Goal: Information Seeking & Learning: Learn about a topic

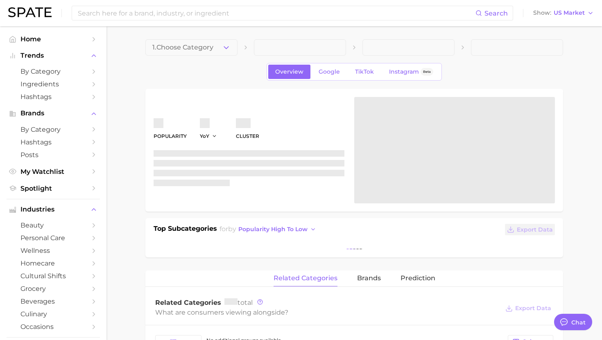
type textarea "x"
click at [126, 4] on div "Search Show US Market" at bounding box center [301, 13] width 586 height 26
click at [126, 11] on input at bounding box center [276, 13] width 398 height 14
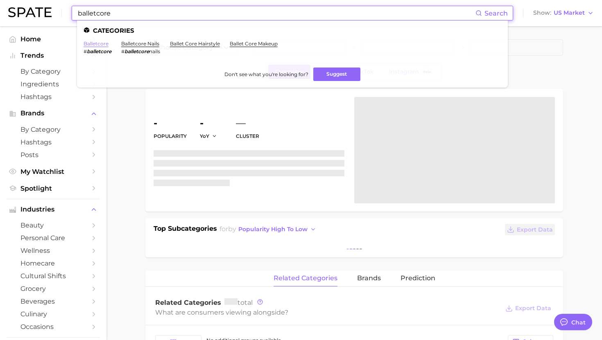
type input "balletcore"
click at [100, 44] on link "balletcore" at bounding box center [96, 44] width 25 height 6
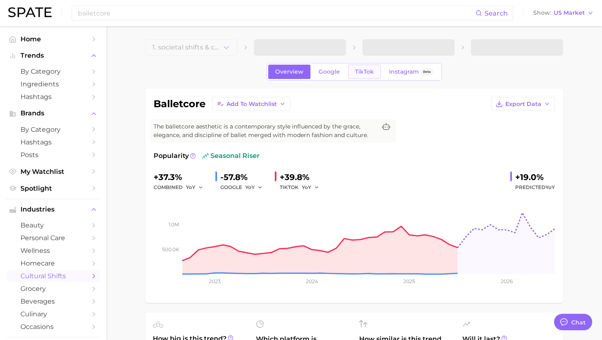
click at [357, 70] on span "TikTok" at bounding box center [364, 71] width 19 height 7
type textarea "x"
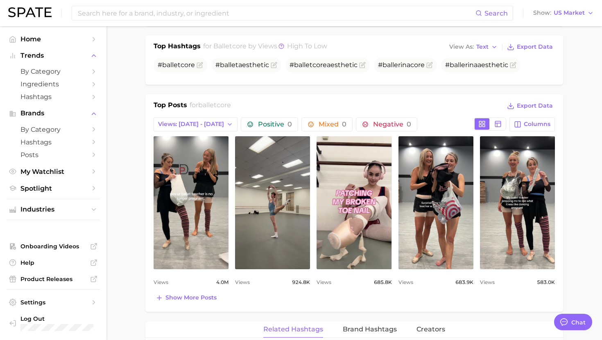
scroll to position [375, 0]
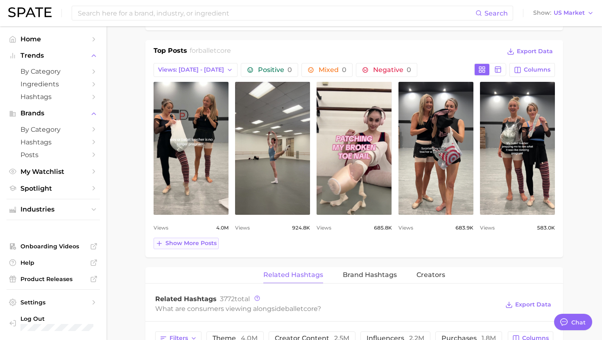
click at [199, 244] on span "Show more posts" at bounding box center [190, 243] width 51 height 7
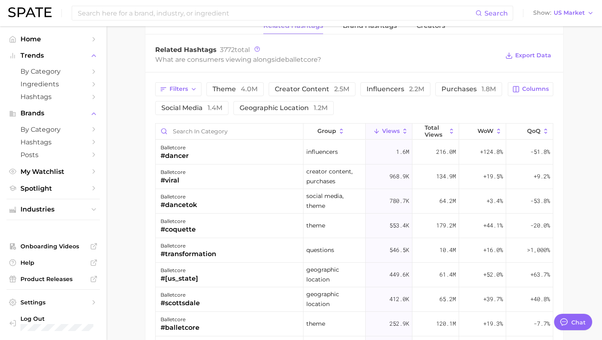
scroll to position [798, 0]
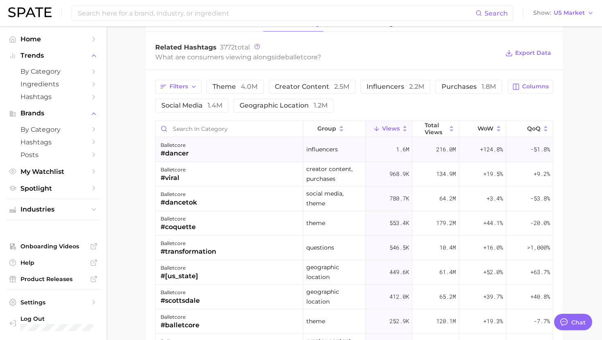
click at [218, 154] on div "balletcore #dancer" at bounding box center [230, 150] width 148 height 25
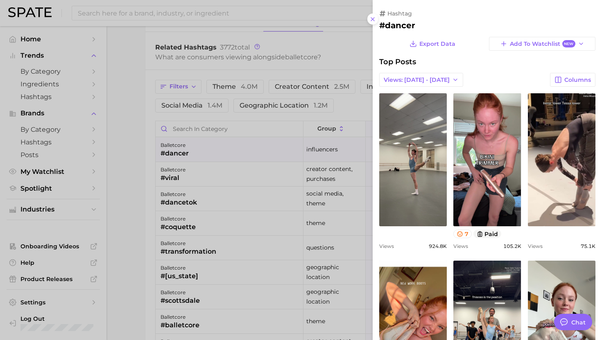
scroll to position [0, 0]
click at [218, 154] on div at bounding box center [301, 170] width 602 height 340
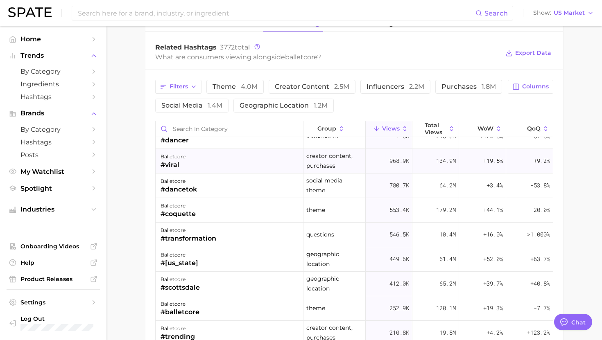
scroll to position [33, 0]
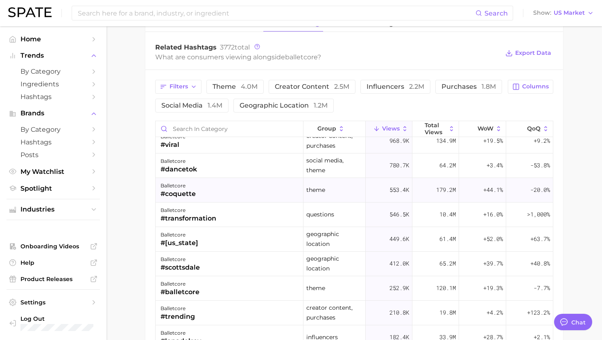
click at [215, 188] on div "balletcore #coquette" at bounding box center [230, 190] width 148 height 25
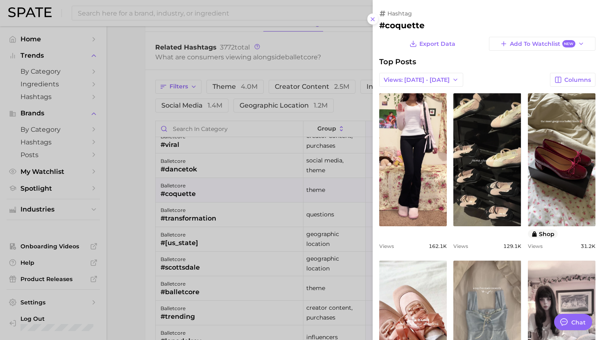
scroll to position [0, 0]
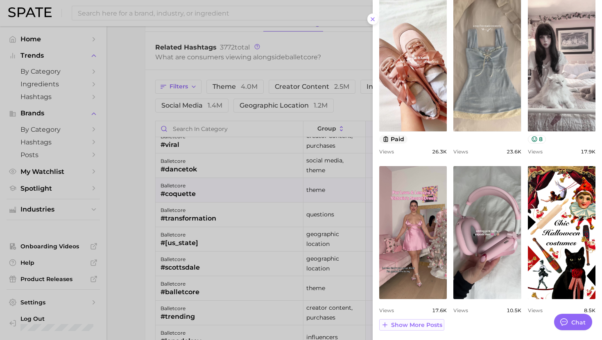
click at [414, 325] on span "Show more posts" at bounding box center [416, 325] width 51 height 7
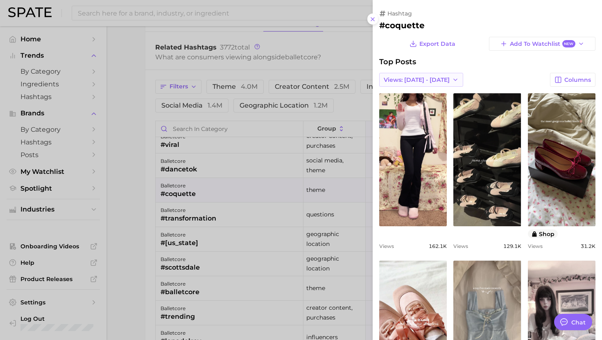
click at [402, 81] on span "Views: [DATE] - [DATE]" at bounding box center [417, 80] width 66 height 7
click at [401, 109] on span "Total Views" at bounding box center [400, 109] width 34 height 7
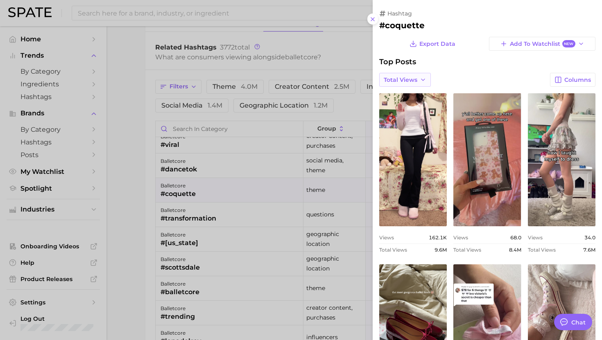
click at [416, 78] on span "Total Views" at bounding box center [401, 80] width 34 height 7
click at [414, 94] on span "Views: [DATE] - [DATE]" at bounding box center [416, 95] width 66 height 7
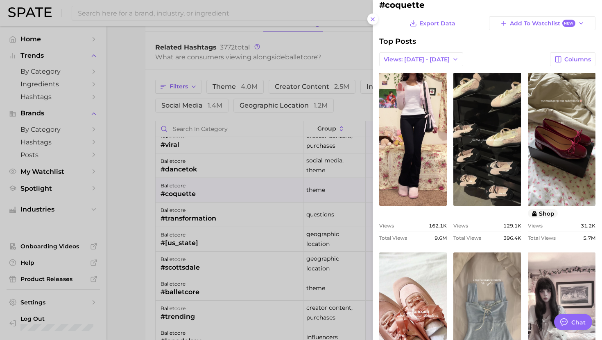
click at [228, 213] on div at bounding box center [301, 170] width 602 height 340
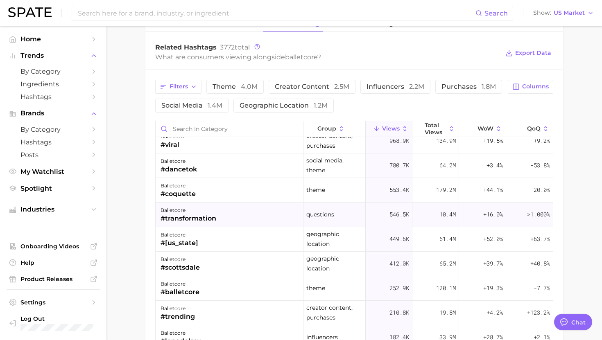
click at [224, 212] on div "balletcore #transformation" at bounding box center [230, 215] width 148 height 25
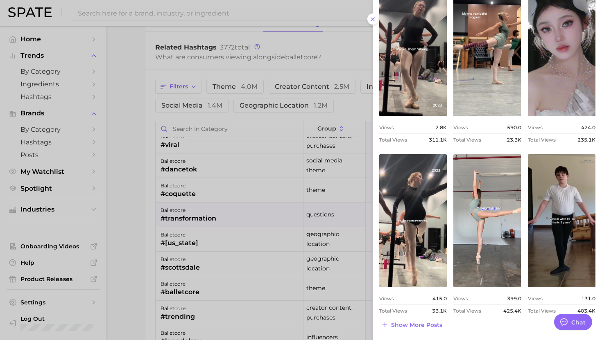
click at [181, 215] on div at bounding box center [301, 170] width 602 height 340
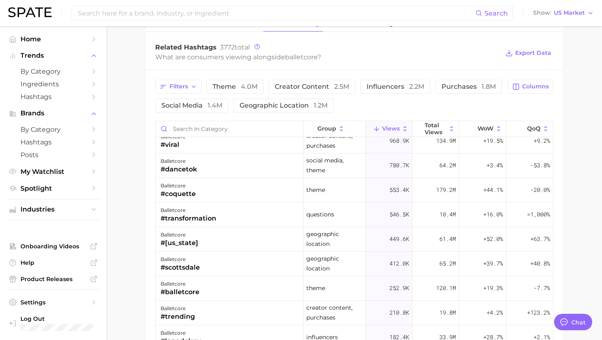
click at [181, 246] on div "#[US_STATE]" at bounding box center [180, 243] width 38 height 10
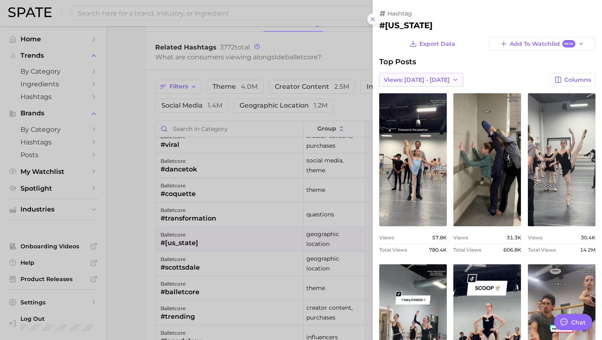
click at [431, 81] on span "Views: [DATE] - [DATE]" at bounding box center [417, 80] width 66 height 7
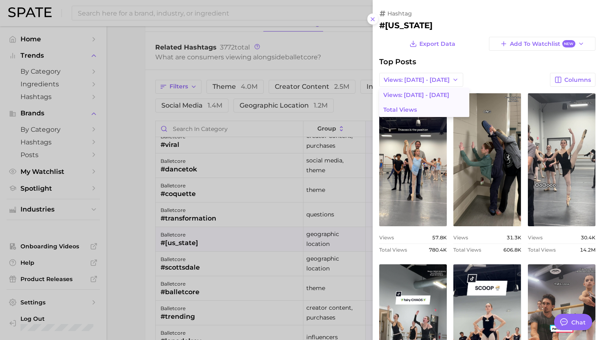
click at [416, 115] on button "Total Views" at bounding box center [424, 109] width 90 height 15
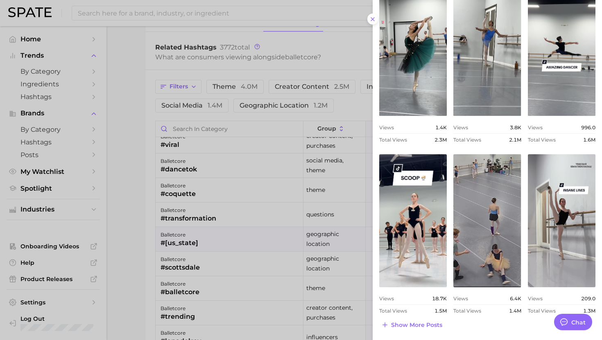
click at [258, 203] on div at bounding box center [301, 170] width 602 height 340
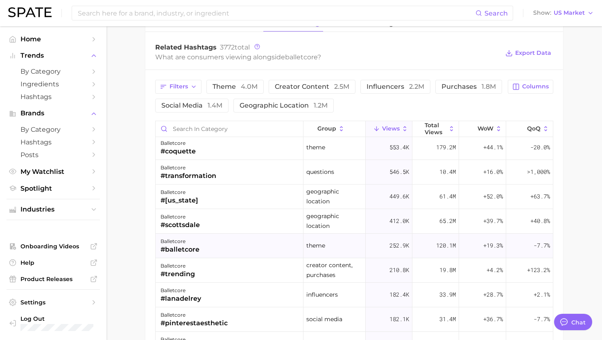
click at [224, 255] on div "balletcore #balletcore" at bounding box center [230, 246] width 148 height 25
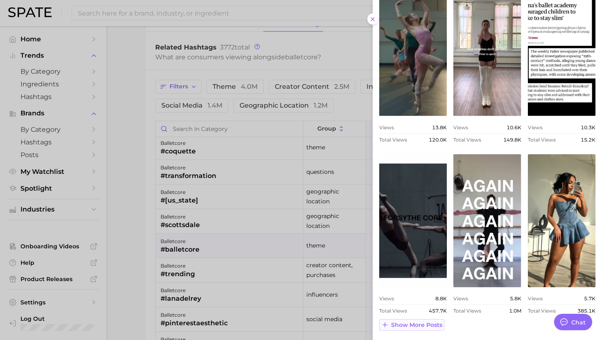
click at [416, 328] on span "Show more posts" at bounding box center [416, 325] width 51 height 7
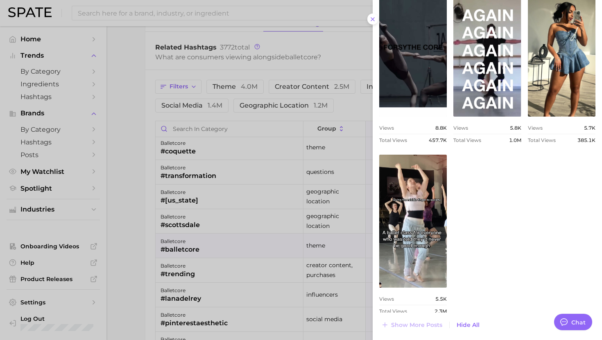
click at [219, 302] on div at bounding box center [301, 170] width 602 height 340
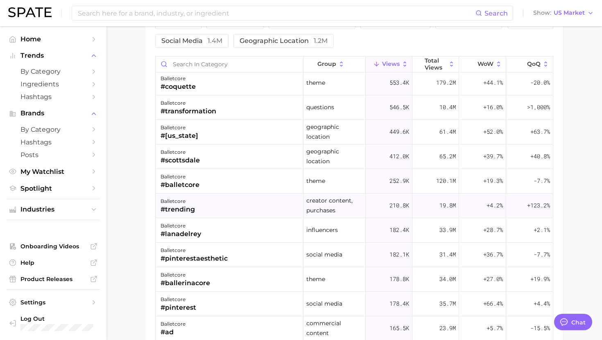
click at [218, 204] on div "balletcore #trending" at bounding box center [230, 206] width 148 height 25
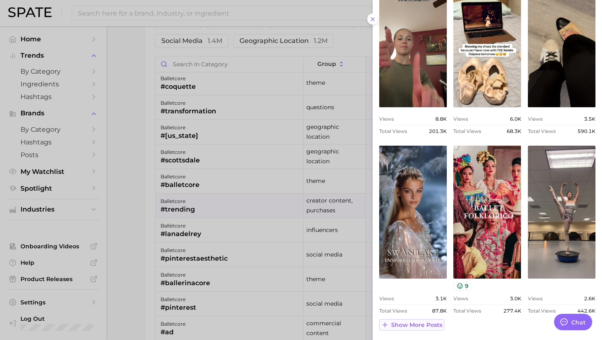
click at [424, 328] on button "Show more posts" at bounding box center [411, 324] width 65 height 11
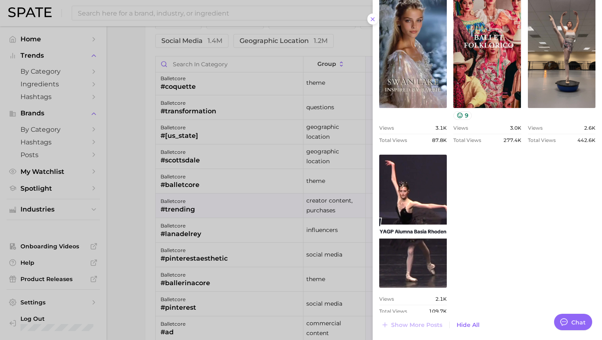
click at [212, 258] on div at bounding box center [301, 170] width 602 height 340
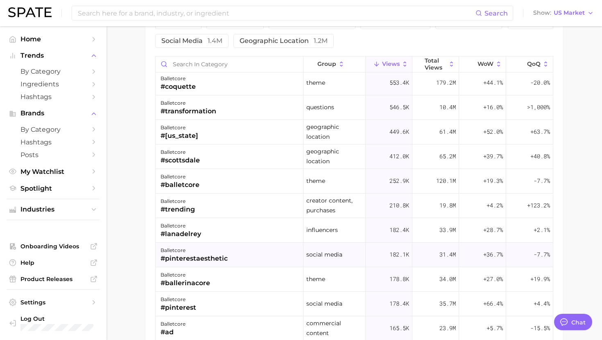
click at [224, 253] on div "balletcore" at bounding box center [194, 251] width 67 height 10
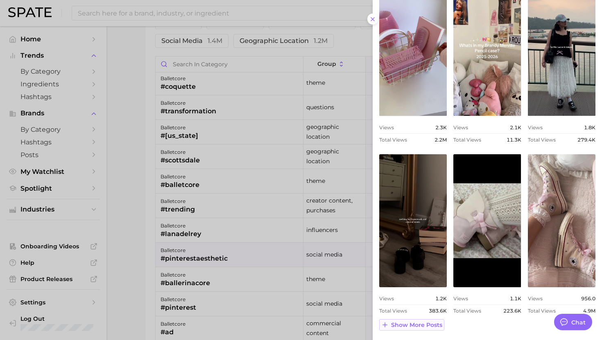
click at [416, 325] on span "Show more posts" at bounding box center [416, 325] width 51 height 7
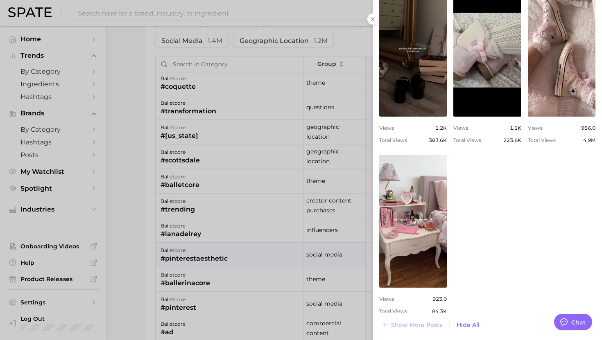
click at [220, 259] on div at bounding box center [301, 170] width 602 height 340
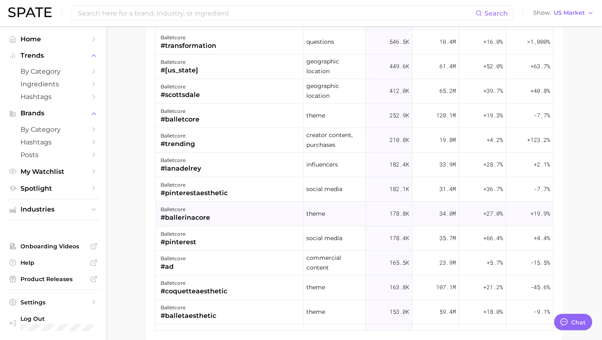
click at [225, 213] on div "balletcore #ballerinacore" at bounding box center [230, 214] width 148 height 25
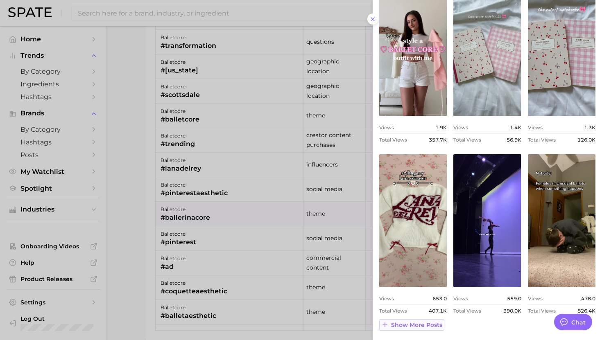
click at [414, 328] on button "Show more posts" at bounding box center [411, 324] width 65 height 11
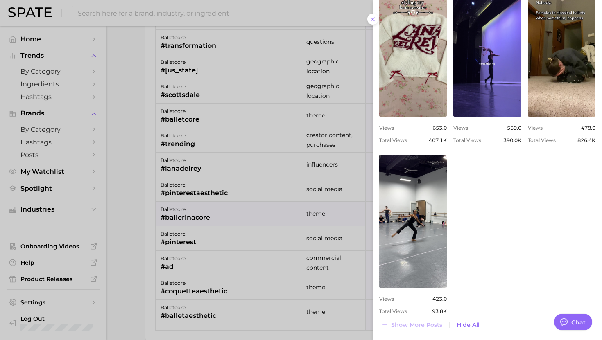
click at [192, 261] on div at bounding box center [301, 170] width 602 height 340
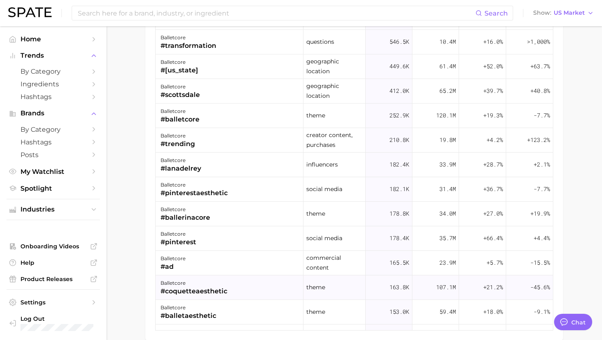
click at [208, 280] on div "balletcore" at bounding box center [194, 283] width 67 height 10
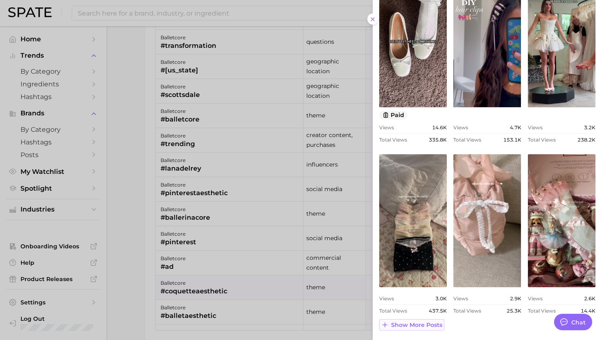
click at [424, 324] on span "Show more posts" at bounding box center [416, 325] width 51 height 7
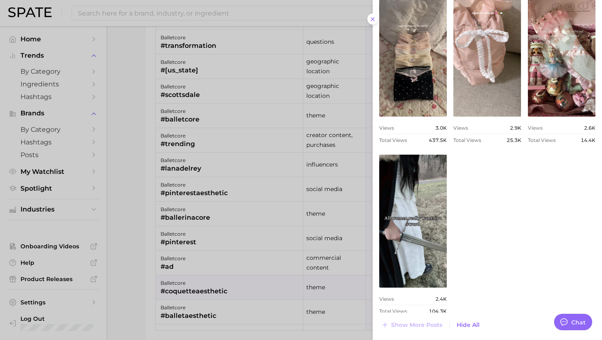
click at [225, 253] on div at bounding box center [301, 170] width 602 height 340
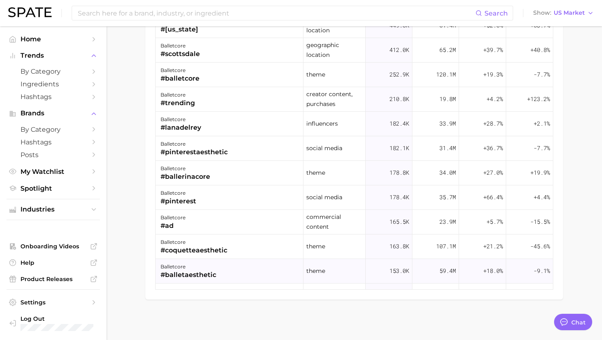
click at [221, 271] on div "balletcore #balletaesthetic" at bounding box center [230, 271] width 148 height 25
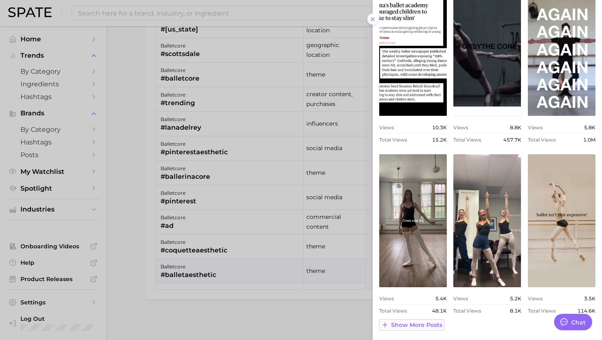
click at [422, 322] on span "Show more posts" at bounding box center [416, 325] width 51 height 7
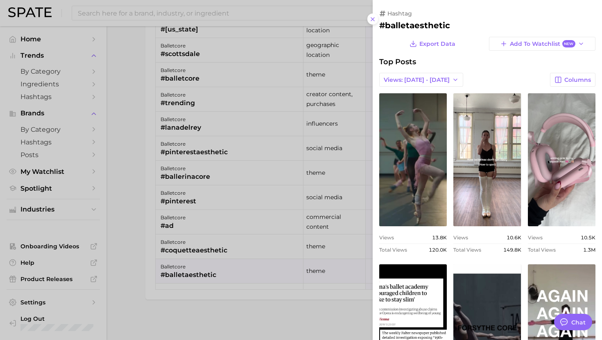
click at [267, 186] on div at bounding box center [301, 170] width 602 height 340
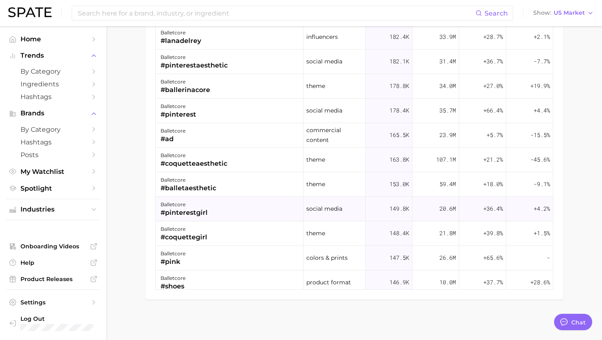
click at [255, 202] on div "balletcore #pinterestgirl" at bounding box center [230, 209] width 148 height 25
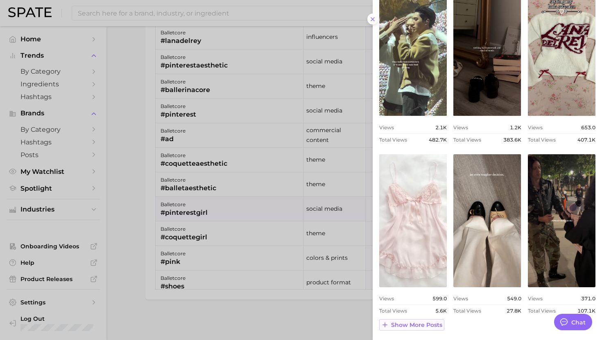
click at [416, 326] on span "Show more posts" at bounding box center [416, 325] width 51 height 7
